Goal: Task Accomplishment & Management: Use online tool/utility

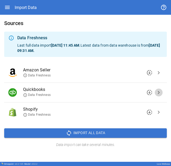
click at [159, 92] on span "chevron_right" at bounding box center [159, 92] width 6 height 6
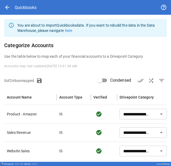
scroll to position [39, 0]
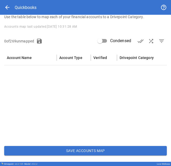
type input "**********"
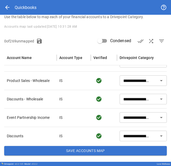
scroll to position [262, 0]
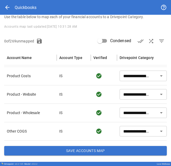
click at [86, 154] on button "Save Accounts Map" at bounding box center [85, 150] width 163 height 9
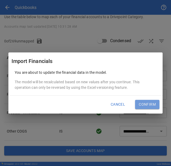
click at [155, 105] on button "Confirm" at bounding box center [147, 104] width 24 height 9
